Goal: Information Seeking & Learning: Learn about a topic

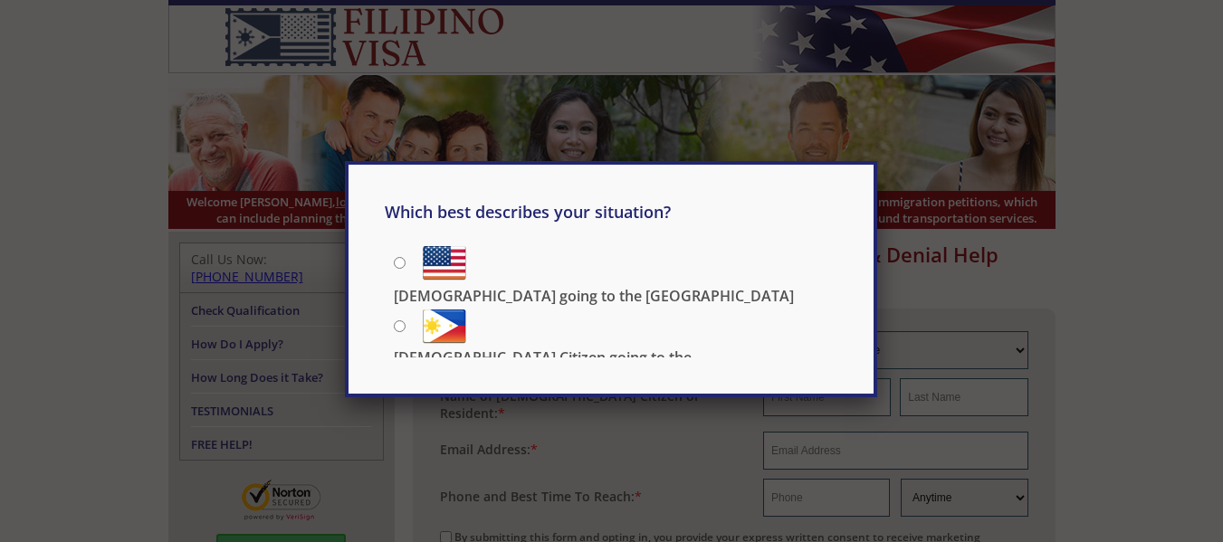
click at [398, 264] on input "[DEMOGRAPHIC_DATA] going to the [GEOGRAPHIC_DATA]" at bounding box center [400, 263] width 12 height 12
radio input "true"
